Goal: Task Accomplishment & Management: Complete application form

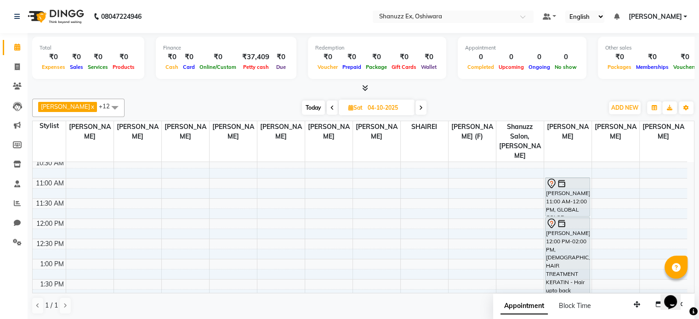
scroll to position [107, 0]
click at [344, 101] on span "Sat 04-10-2025" at bounding box center [377, 108] width 76 height 16
click at [348, 109] on icon at bounding box center [350, 108] width 5 height 6
select select "10"
select select "2025"
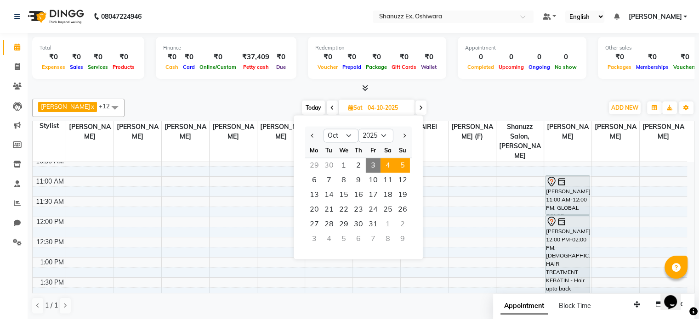
click at [403, 169] on span "5" at bounding box center [402, 165] width 15 height 15
type input "05-10-2025"
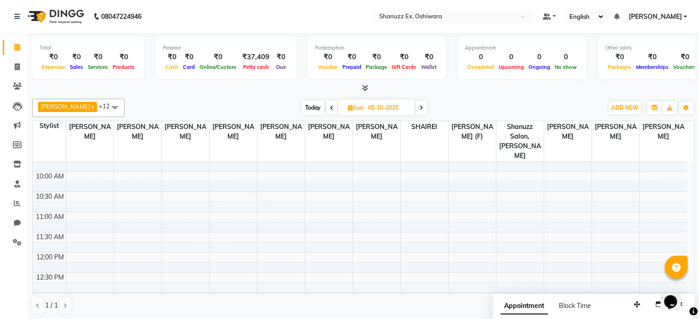
scroll to position [71, 0]
click at [348, 108] on icon at bounding box center [350, 108] width 5 height 6
select select "10"
select select "2025"
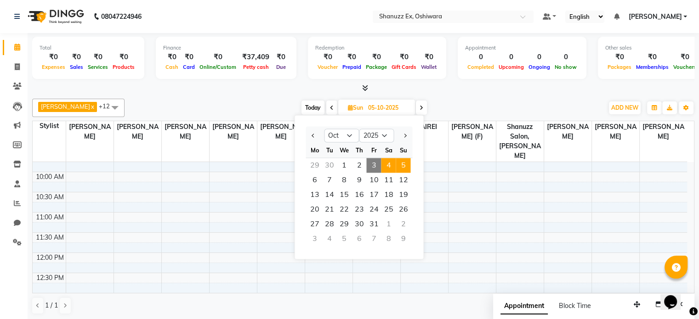
click at [390, 163] on span "4" at bounding box center [388, 165] width 15 height 15
type input "04-10-2025"
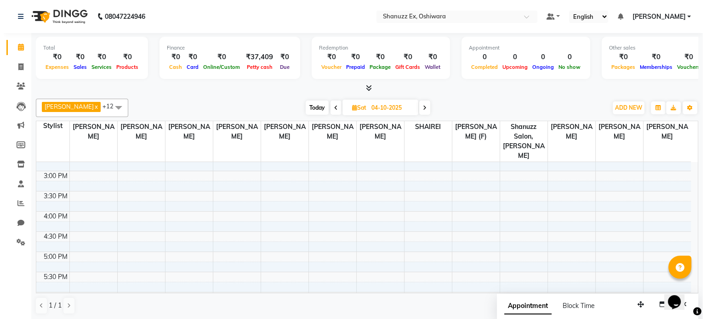
scroll to position [237, 0]
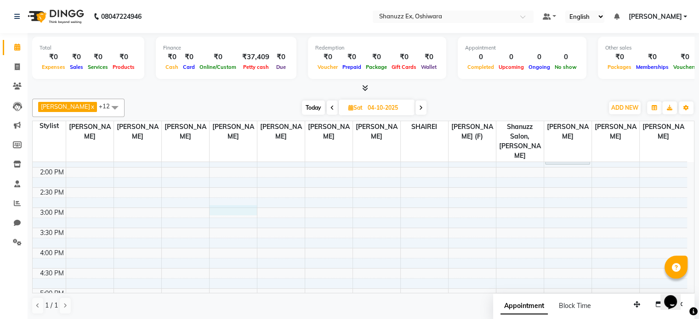
click at [220, 198] on div "8:00 AM 8:30 AM 9:00 AM 9:30 AM 10:00 AM 10:30 AM 11:00 AM 11:30 AM 12:00 PM 12…" at bounding box center [360, 187] width 654 height 525
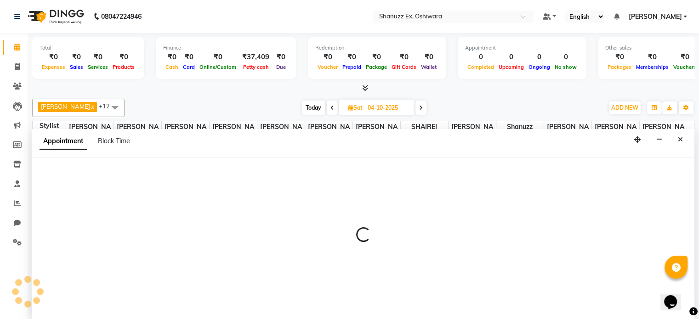
select select "77945"
select select "tentative"
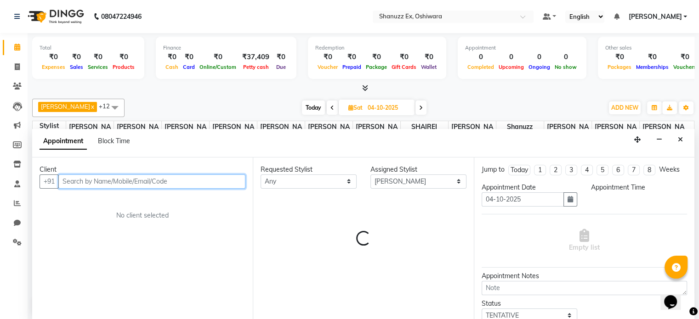
select select "900"
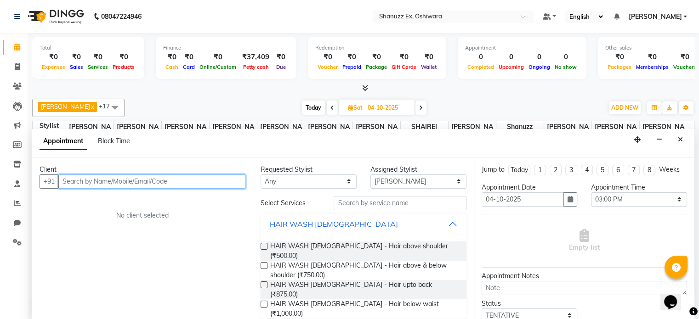
click at [129, 177] on input "text" at bounding box center [151, 182] width 187 height 14
click at [69, 181] on input "text" at bounding box center [151, 182] width 187 height 14
type input "9892661764"
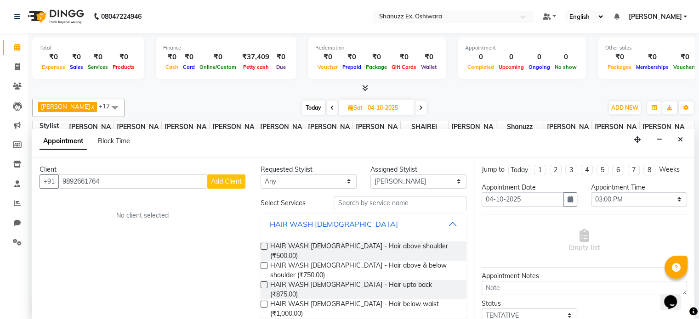
click at [230, 178] on span "Add Client" at bounding box center [226, 181] width 31 height 8
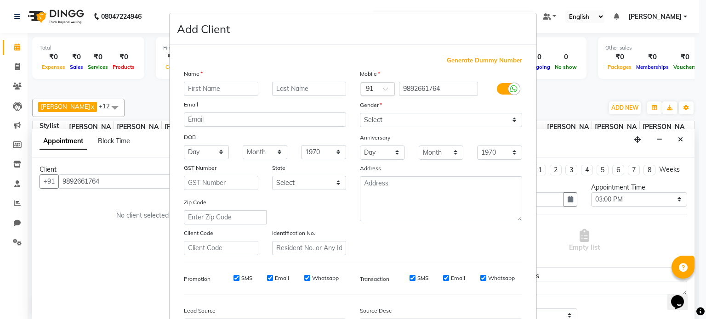
click at [208, 86] on input "text" at bounding box center [221, 89] width 74 height 14
type input "ZOYA"
click at [304, 94] on input "text" at bounding box center [309, 89] width 74 height 14
type input "SAYYED"
click at [454, 116] on select "Select Male Female Other Prefer Not To Say" at bounding box center [441, 120] width 162 height 14
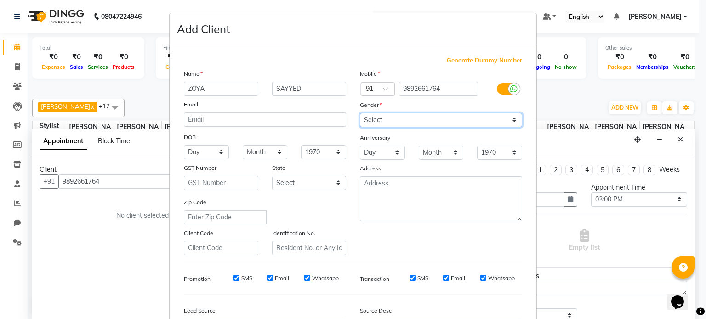
select select "female"
click at [360, 113] on select "Select Male Female Other Prefer Not To Say" at bounding box center [441, 120] width 162 height 14
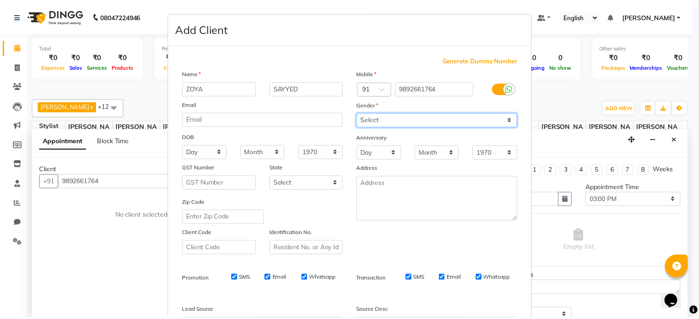
scroll to position [109, 0]
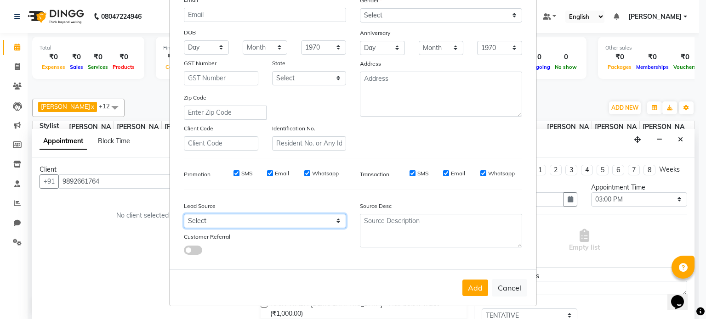
click at [329, 223] on select "Select Walk-in Referral Internet Friend Word of Mouth Advertisement Facebook Ju…" at bounding box center [265, 221] width 162 height 14
select select "54359"
click at [184, 214] on select "Select Walk-in Referral Internet Friend Word of Mouth Advertisement Facebook Ju…" at bounding box center [265, 221] width 162 height 14
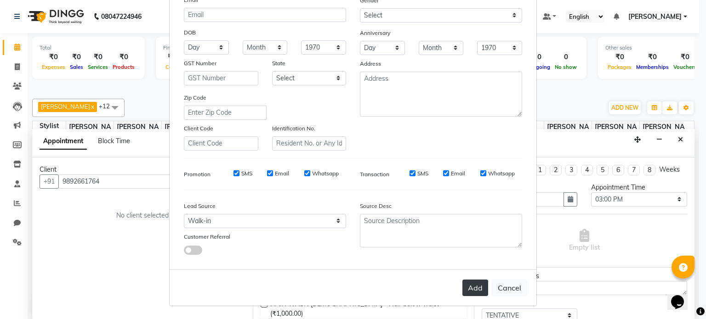
click at [467, 290] on button "Add" at bounding box center [475, 288] width 26 height 17
select select
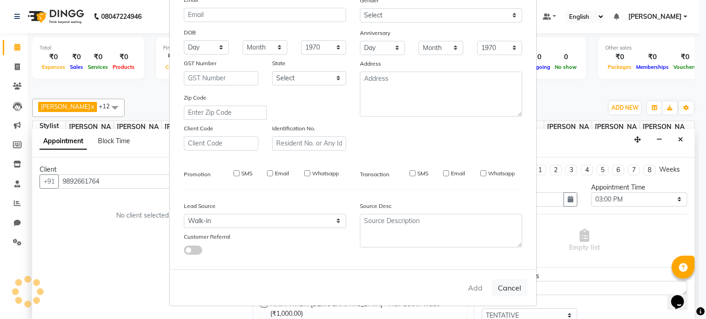
select select
checkbox input "false"
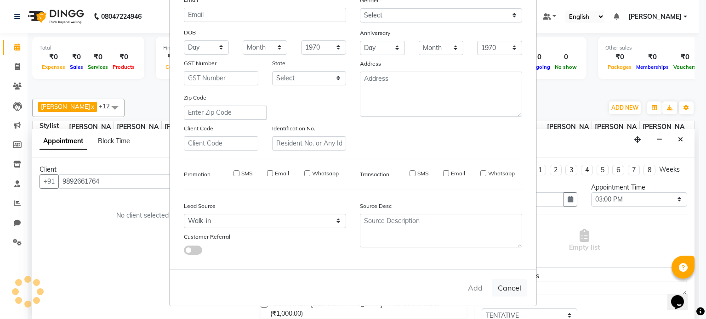
checkbox input "false"
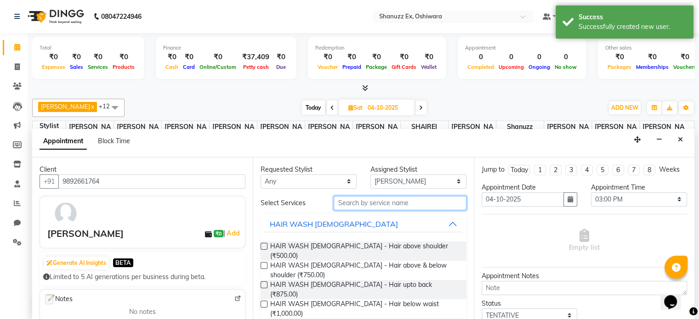
click at [345, 201] on input "text" at bounding box center [400, 203] width 132 height 14
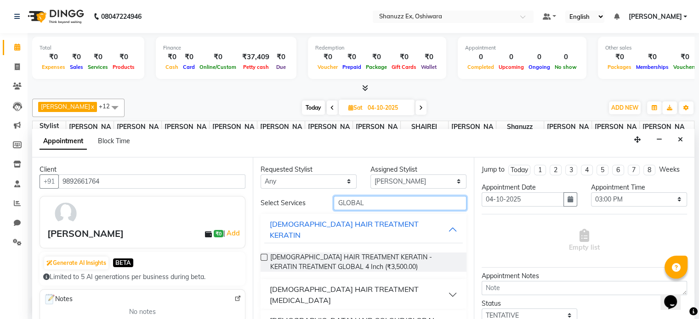
scroll to position [35, 0]
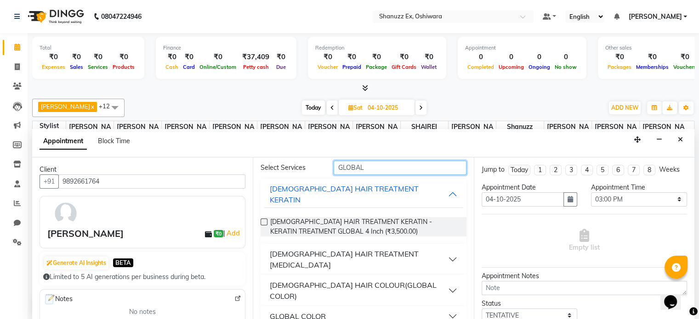
type input "GLOBAL"
click at [310, 311] on div "GLOBAL COLOR" at bounding box center [298, 316] width 56 height 11
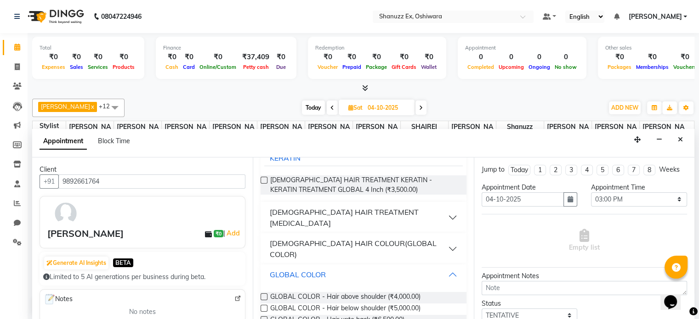
scroll to position [96, 0]
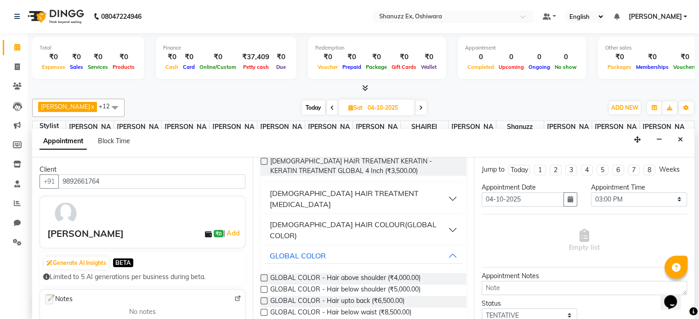
click at [262, 309] on label at bounding box center [263, 312] width 7 height 7
click at [262, 311] on input "checkbox" at bounding box center [263, 314] width 6 height 6
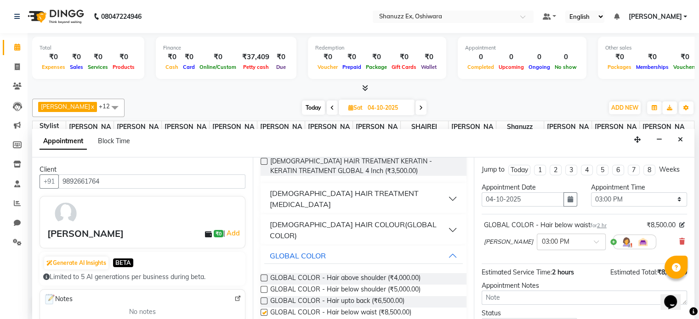
checkbox input "false"
click at [225, 230] on link "Add" at bounding box center [233, 233] width 16 height 11
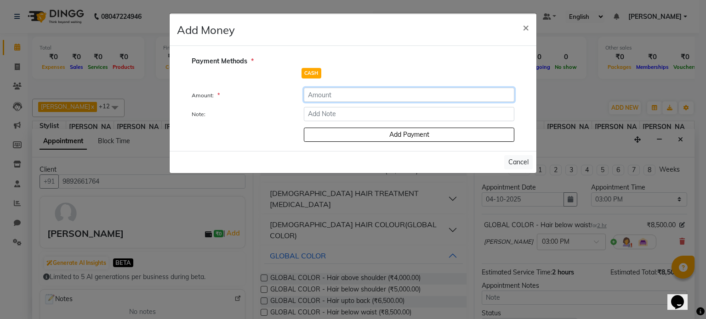
click at [329, 94] on input "number" at bounding box center [409, 95] width 210 height 14
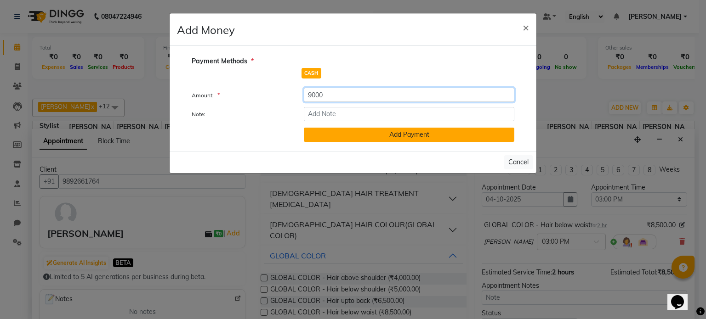
type input "9000"
click at [340, 129] on button "Add Payment" at bounding box center [409, 135] width 210 height 14
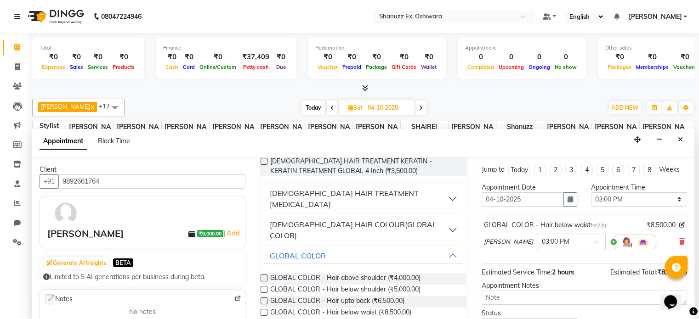
scroll to position [69, 0]
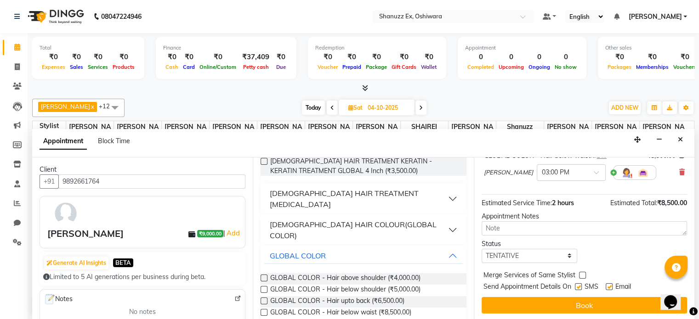
click at [579, 287] on label at bounding box center [578, 286] width 7 height 7
click at [579, 287] on input "checkbox" at bounding box center [578, 288] width 6 height 6
checkbox input "false"
click at [529, 228] on textarea at bounding box center [583, 228] width 205 height 14
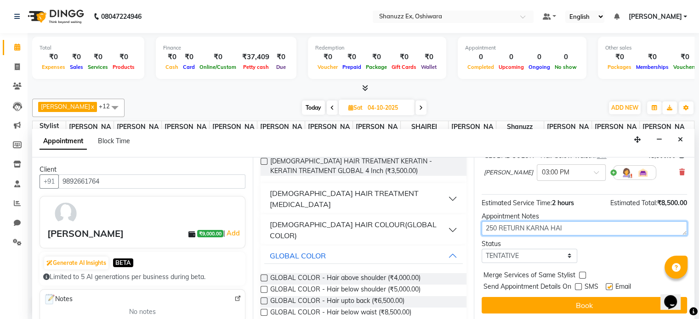
type textarea "250 RETURN KARNA HAI"
click at [512, 314] on div "Jump to Today 1 2 3 4 5 6 7 8 Weeks Appointment Date 04-10-2025 Appointment Tim…" at bounding box center [584, 239] width 221 height 163
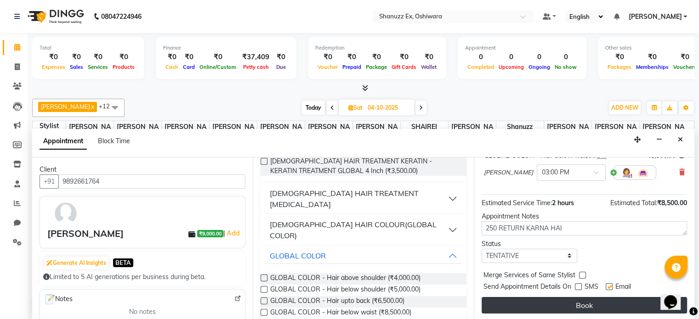
click at [504, 300] on button "Book" at bounding box center [583, 305] width 205 height 17
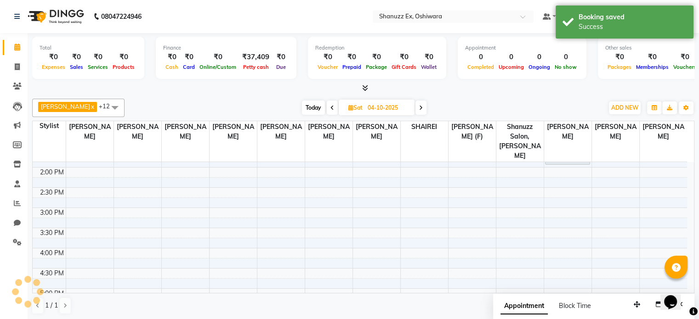
scroll to position [0, 0]
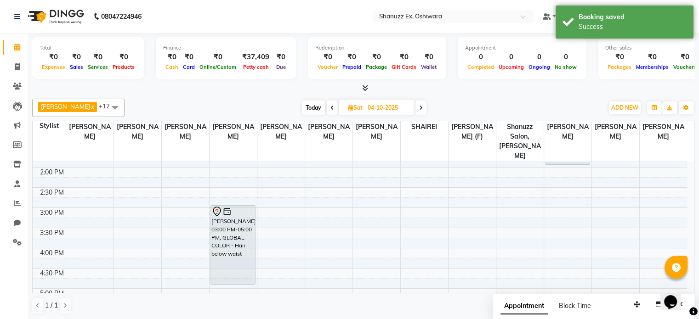
click at [302, 106] on span "Today" at bounding box center [313, 108] width 23 height 14
type input "03-10-2025"
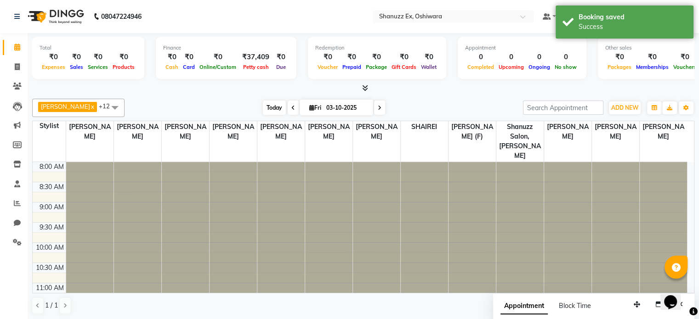
scroll to position [362, 0]
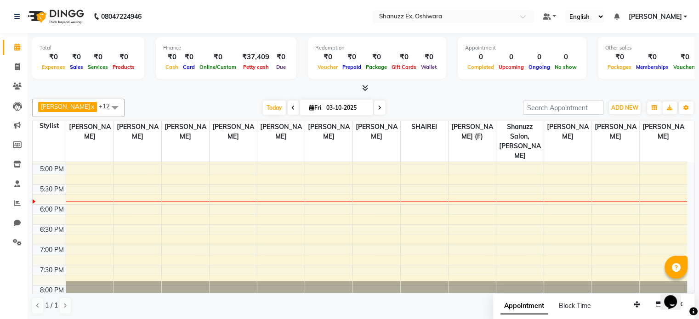
click at [307, 104] on span "Fri" at bounding box center [315, 107] width 17 height 7
select select "10"
select select "2025"
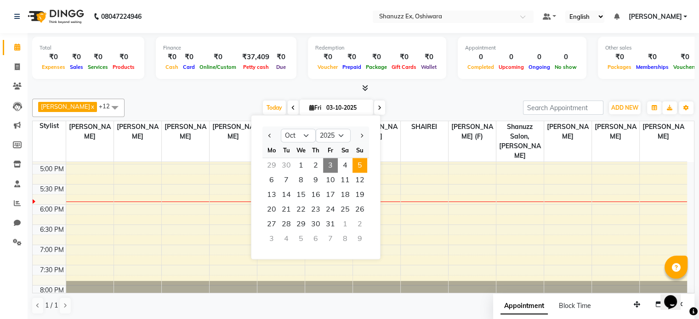
click at [364, 161] on span "5" at bounding box center [359, 165] width 15 height 15
type input "05-10-2025"
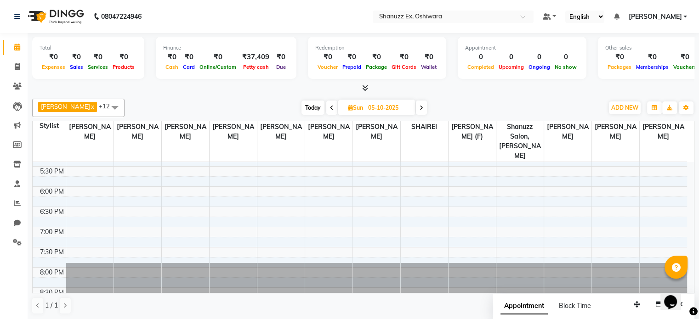
click at [207, 20] on nav "08047224946 Select Location × Shanuzz Ex, Oshiwara Default Panel My Panel Engli…" at bounding box center [349, 16] width 699 height 33
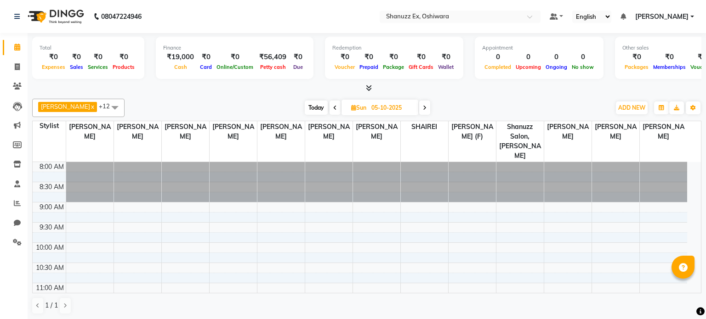
select select "en"
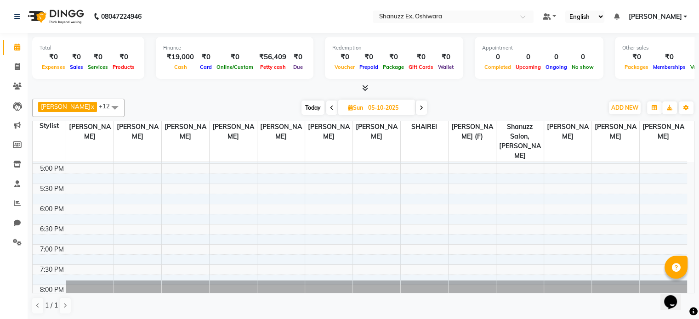
click at [682, 16] on link "[PERSON_NAME]" at bounding box center [657, 17] width 59 height 10
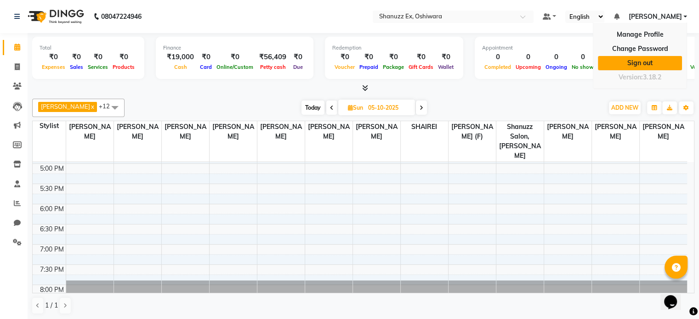
click at [636, 60] on link "Sign out" at bounding box center [640, 63] width 84 height 14
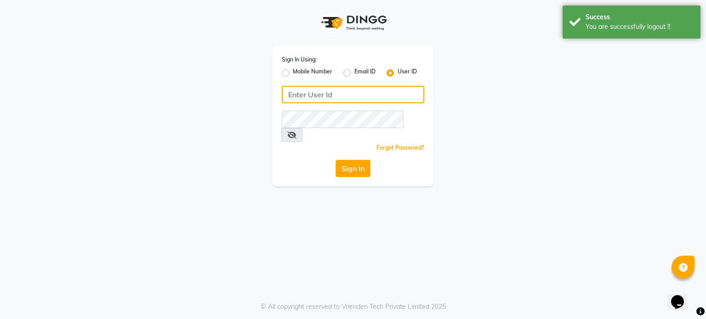
type input "shanuzz"
